Goal: Information Seeking & Learning: Learn about a topic

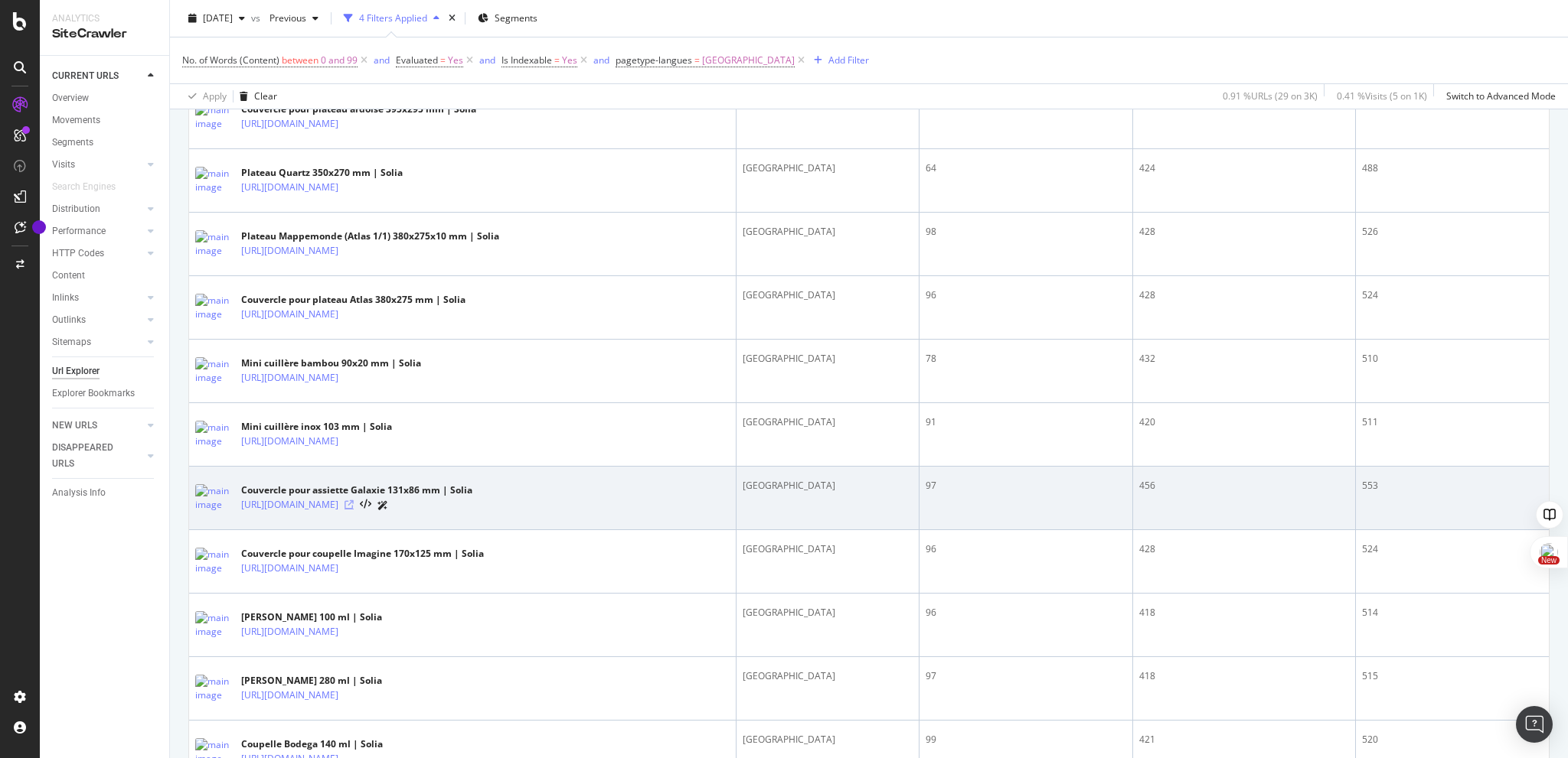
scroll to position [654, 0]
click at [354, 508] on icon at bounding box center [349, 506] width 9 height 9
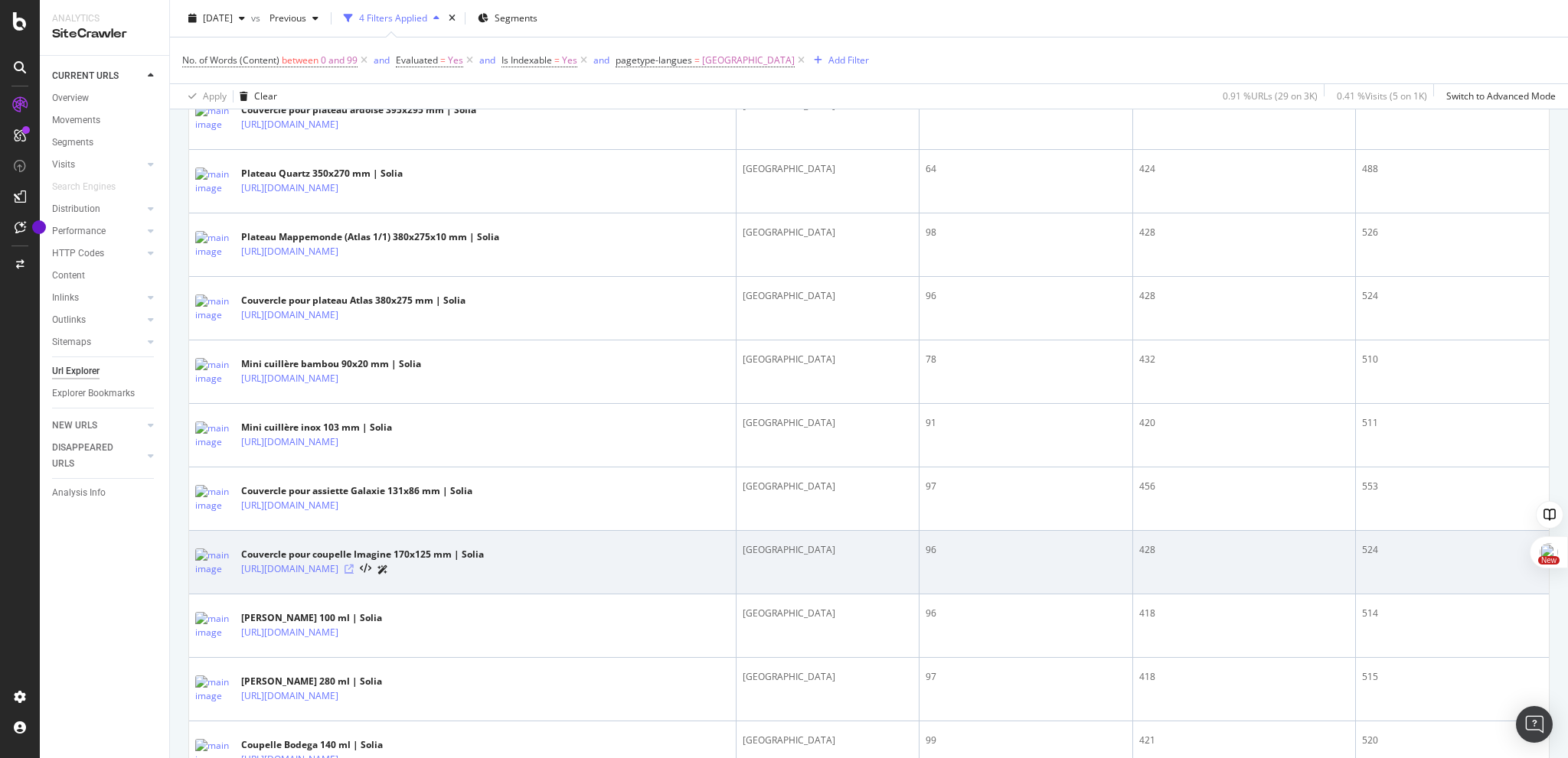
scroll to position [653, 0]
click at [354, 575] on icon at bounding box center [349, 570] width 9 height 9
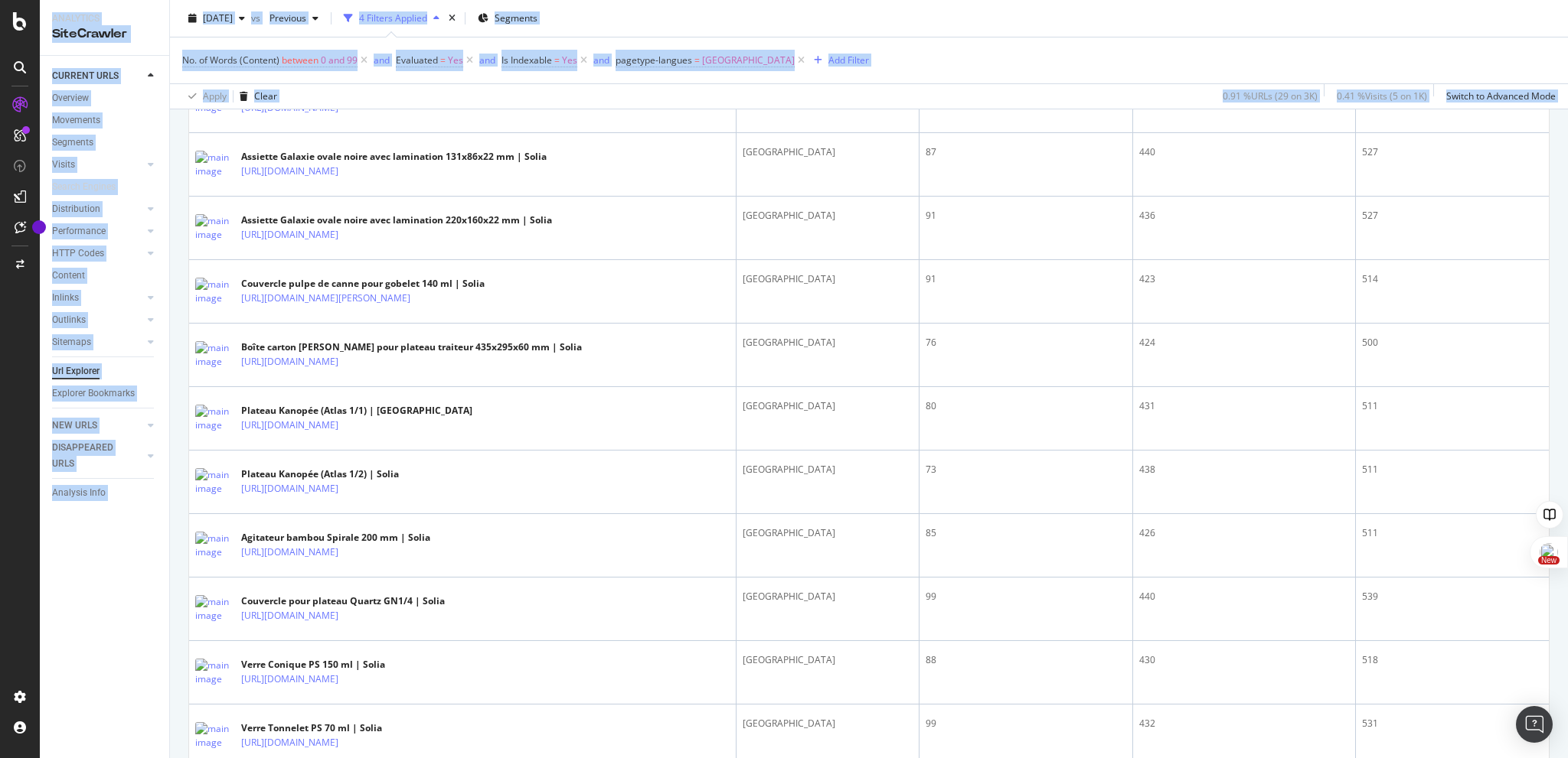
scroll to position [1718, 0]
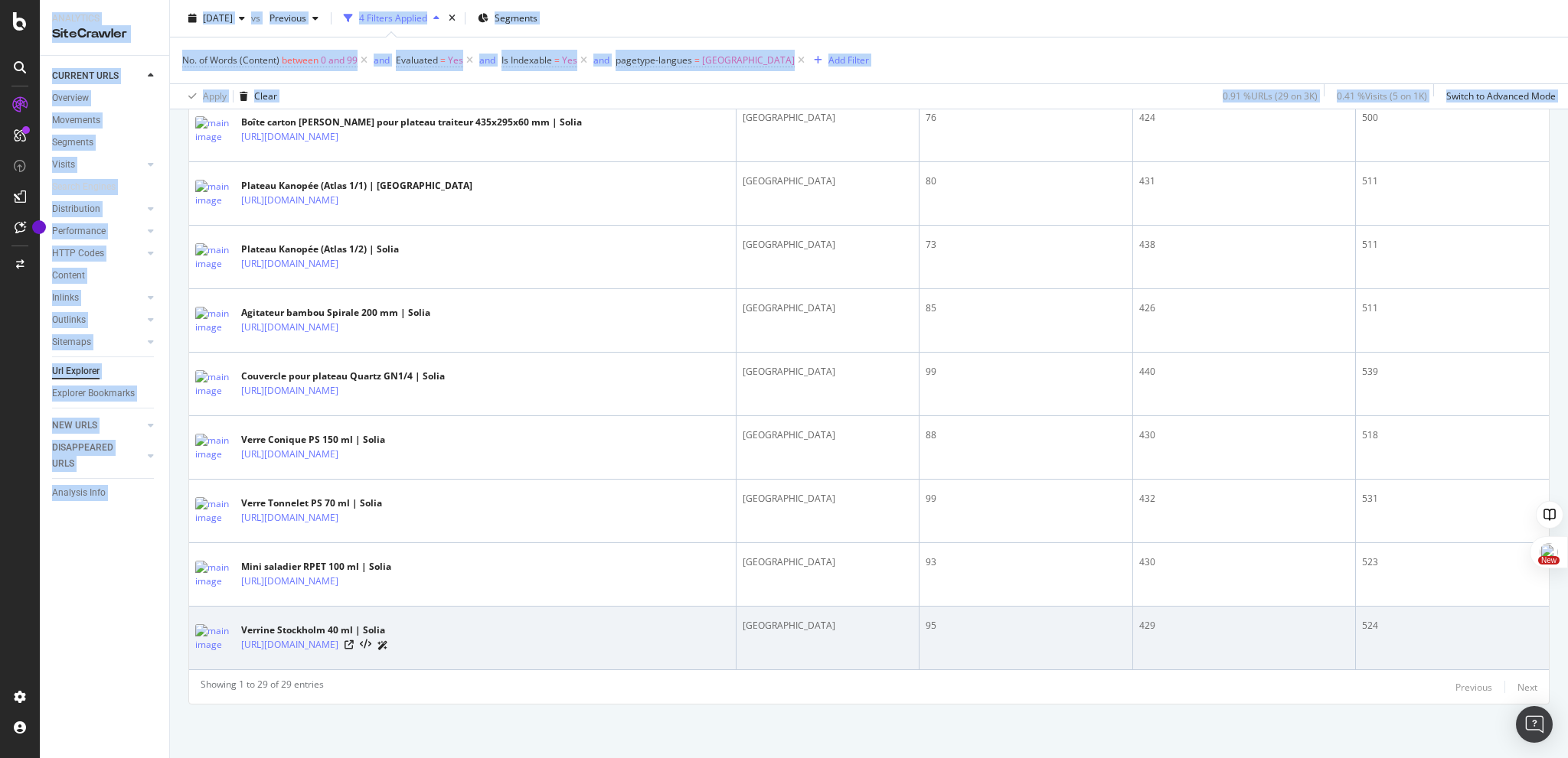
drag, startPoint x: 198, startPoint y: 589, endPoint x: 423, endPoint y: 656, distance: 234.8
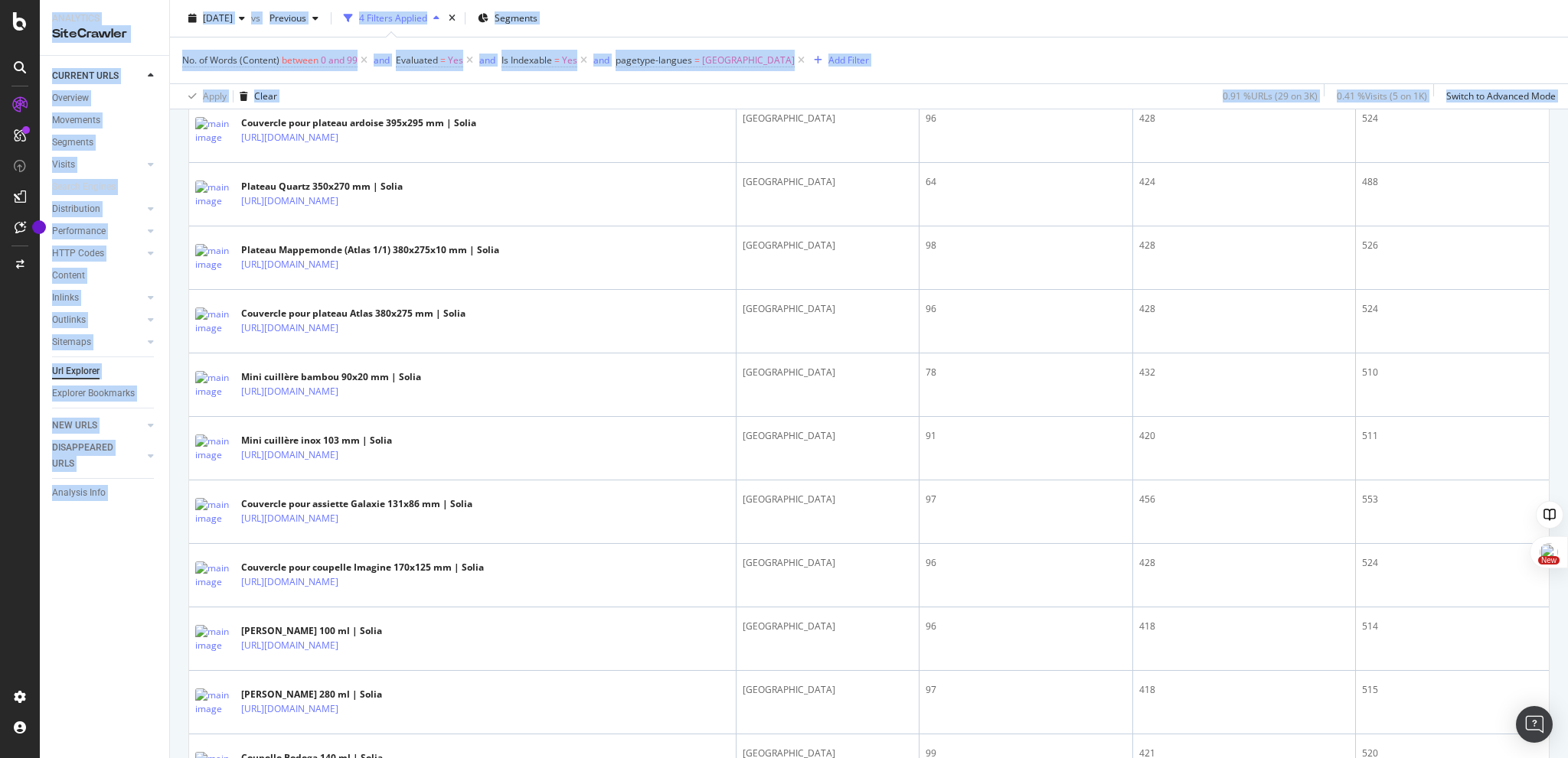
scroll to position [642, 0]
click at [178, 564] on div "URLs Crawled By Botify By pagetype Chart (by Value) Table Expand Export as CSV …" at bounding box center [868, 649] width 1398 height 2249
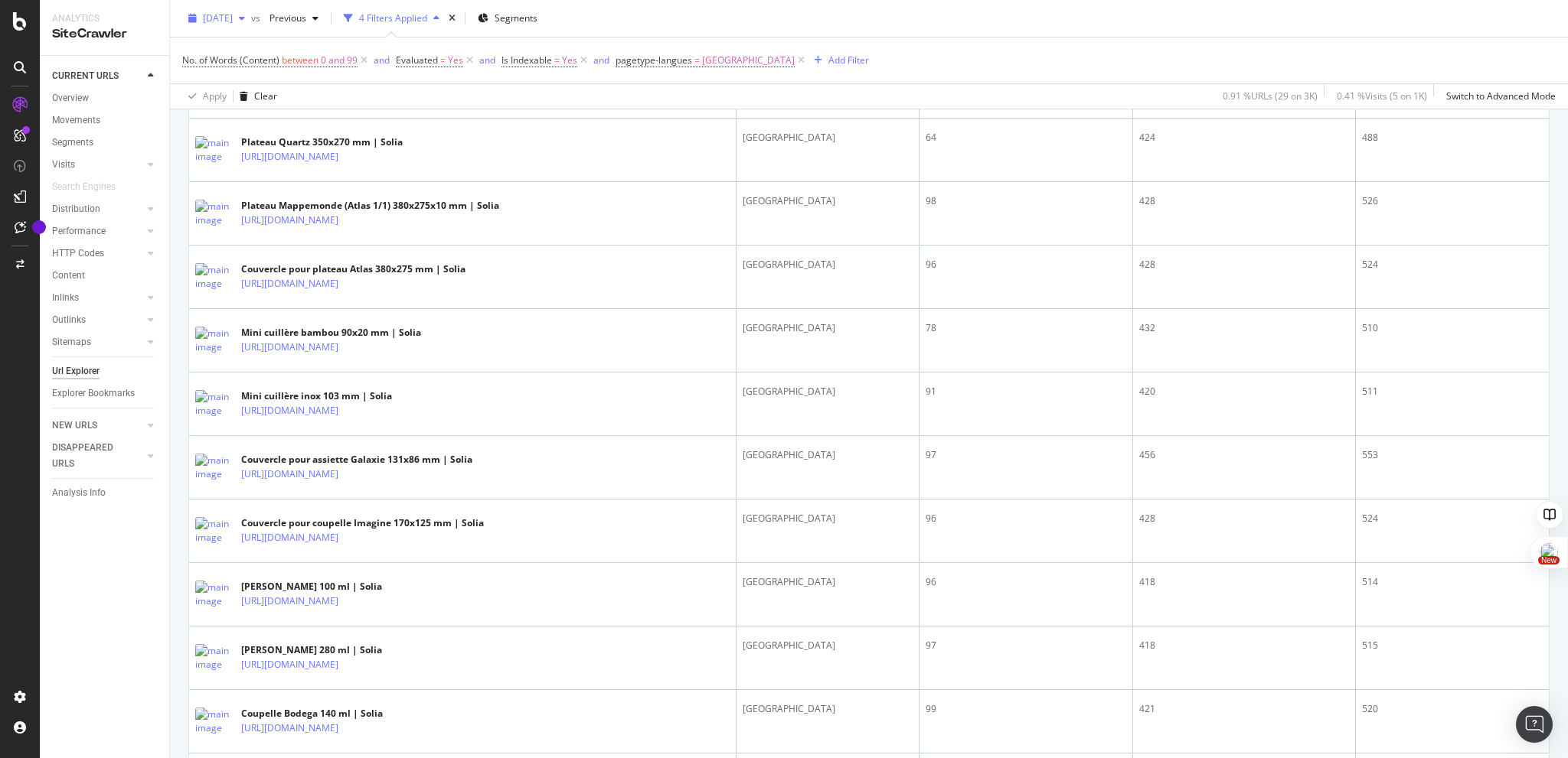
scroll to position [685, 0]
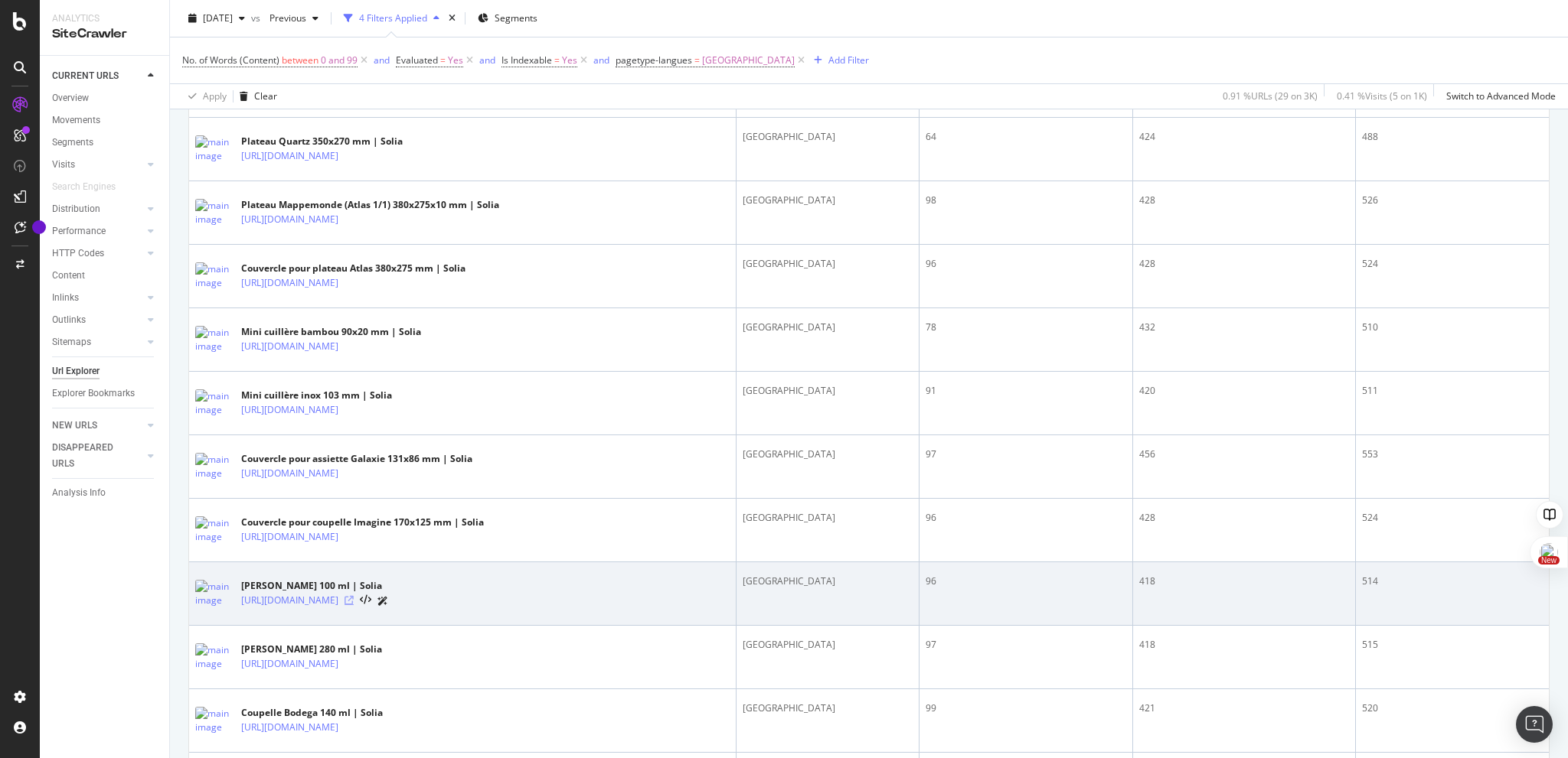
click at [354, 605] on icon at bounding box center [349, 601] width 9 height 9
